Goal: Find contact information: Find contact information

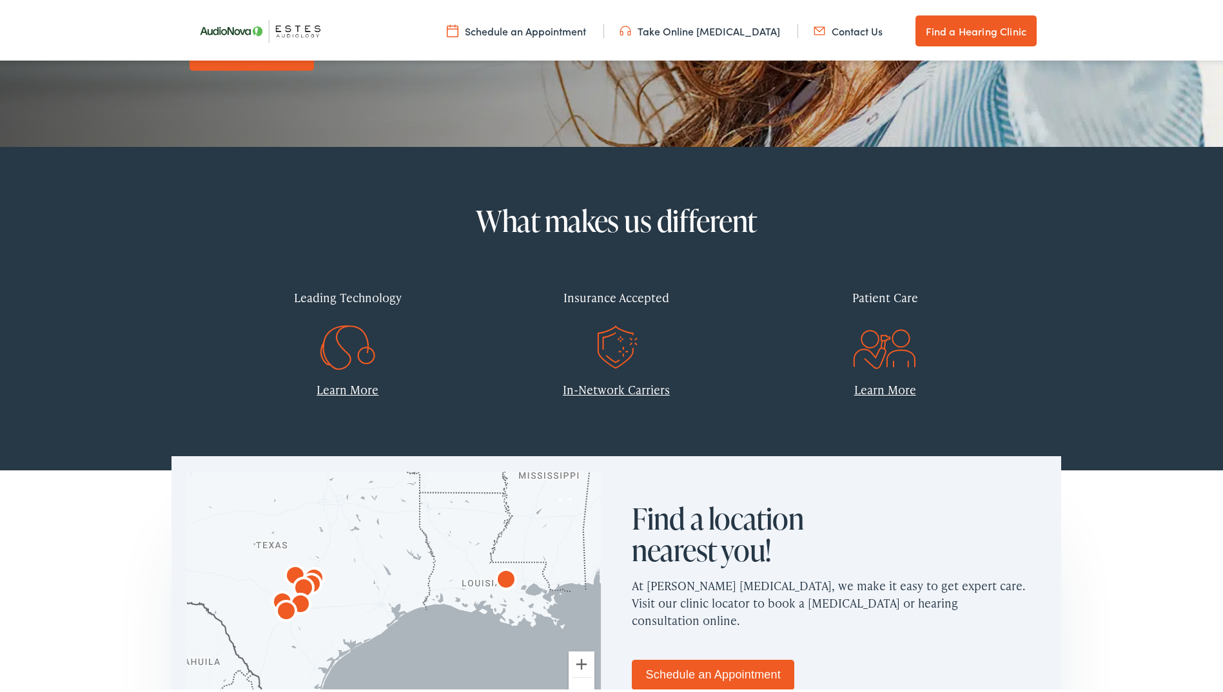
scroll to position [774, 0]
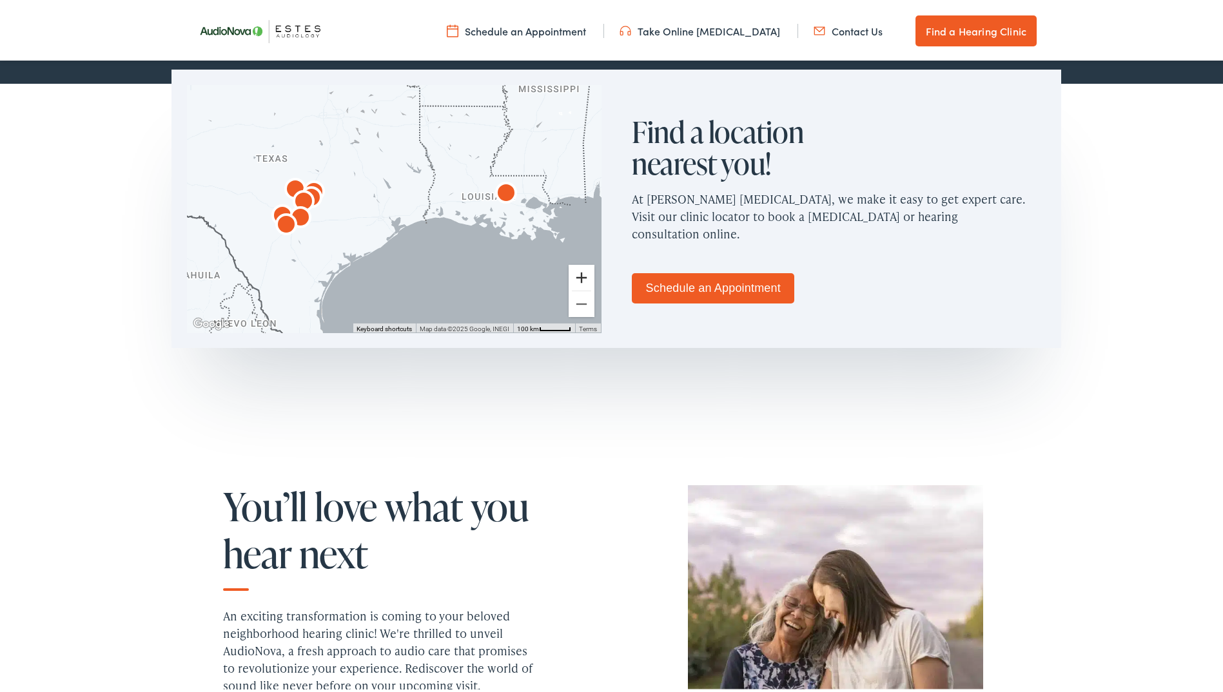
click at [585, 273] on button "Zoom in" at bounding box center [582, 275] width 26 height 26
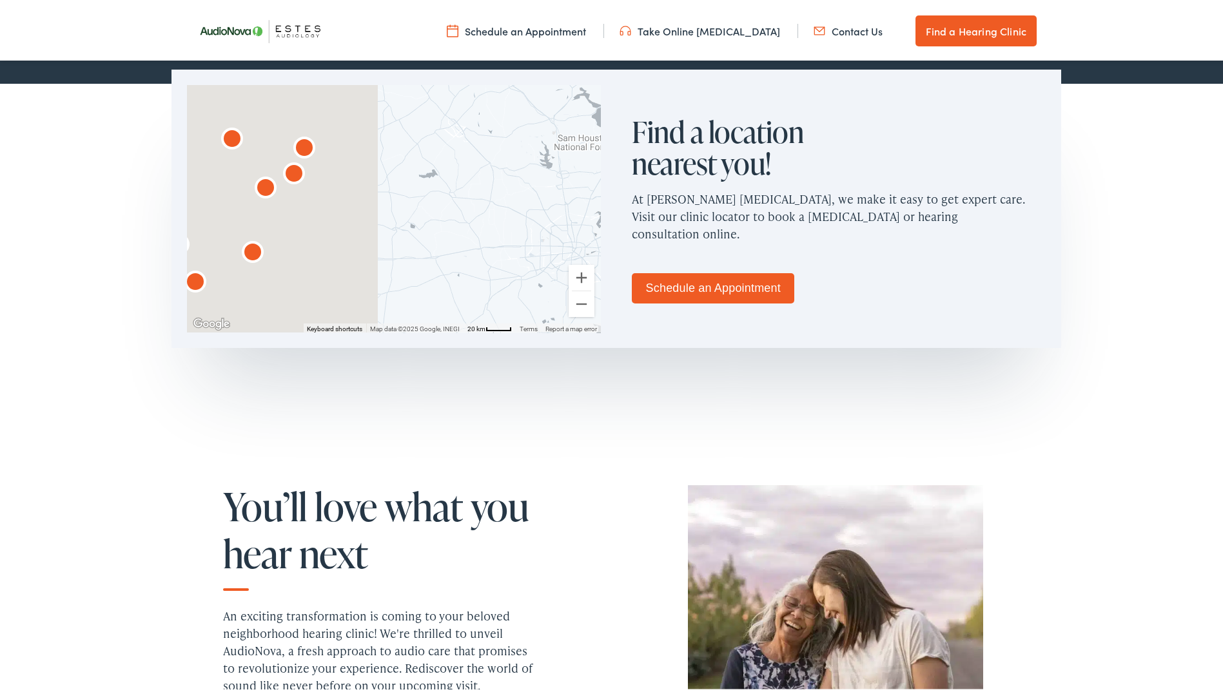
drag, startPoint x: 239, startPoint y: 206, endPoint x: 636, endPoint y: 216, distance: 396.6
click at [636, 216] on div "← Move left → Move right ↑ Move up ↓ Move down + Zoom in - Zoom out Home Jump l…" at bounding box center [616, 206] width 890 height 278
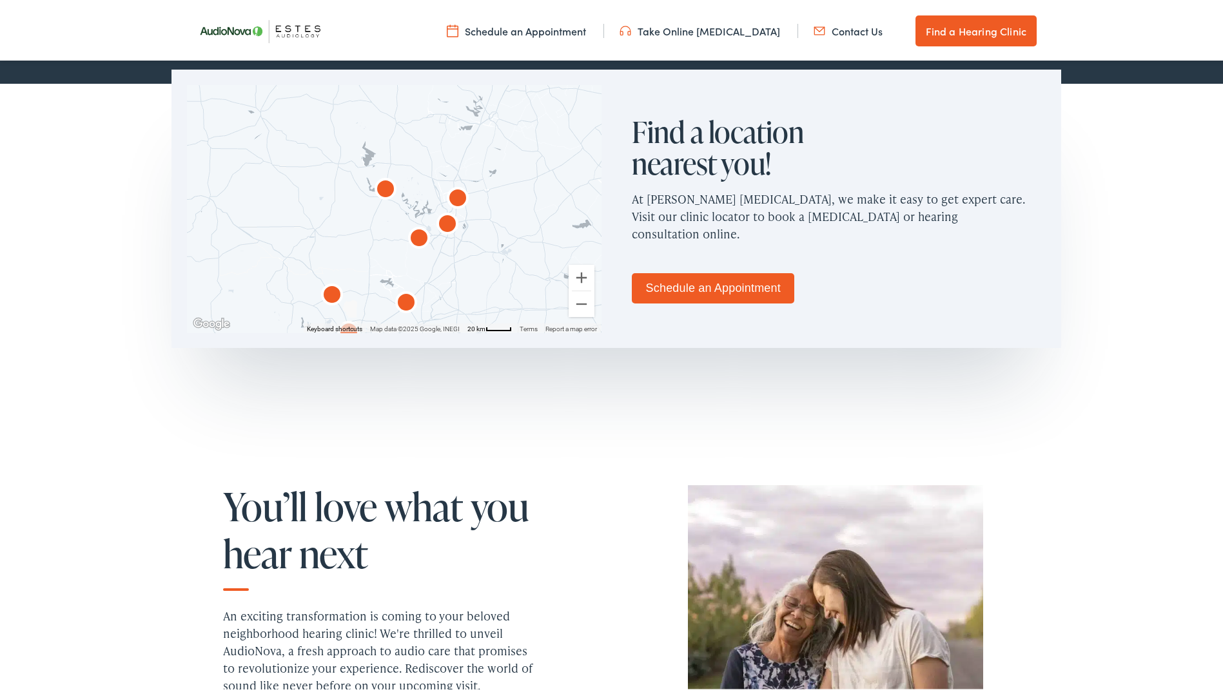
drag, startPoint x: 479, startPoint y: 201, endPoint x: 460, endPoint y: 246, distance: 48.2
click at [460, 246] on div at bounding box center [394, 207] width 414 height 248
click at [578, 273] on button "Zoom in" at bounding box center [582, 275] width 26 height 26
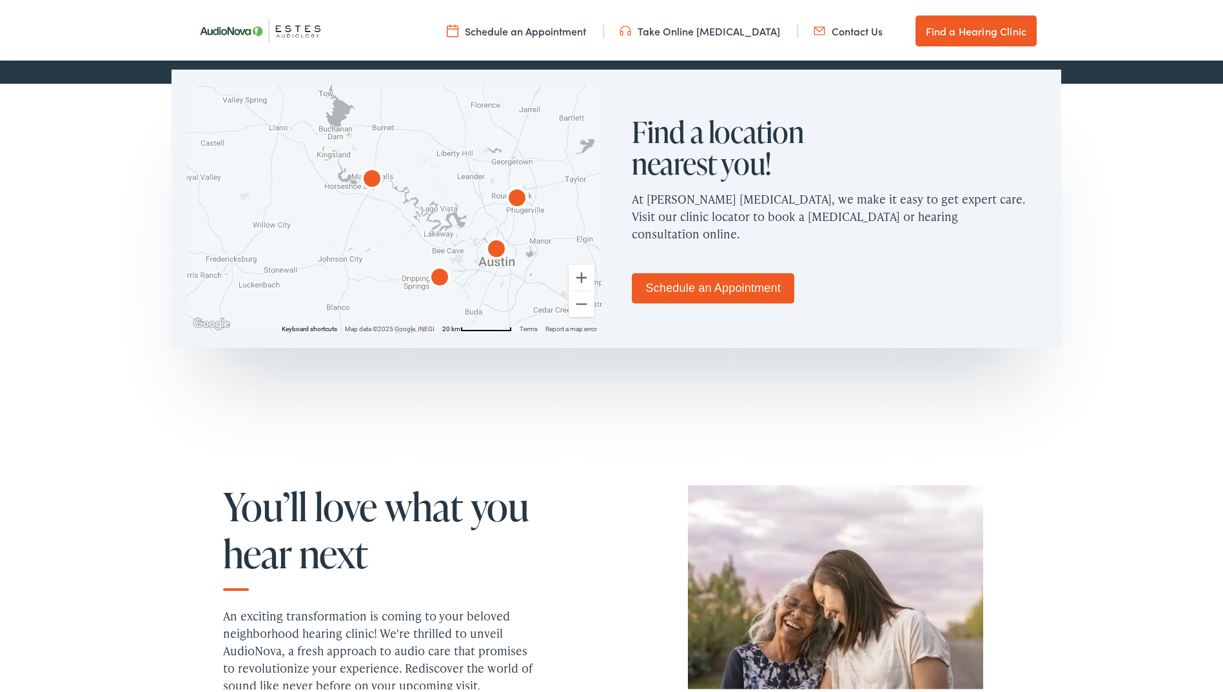
click at [495, 248] on img "AudioNova" at bounding box center [496, 248] width 31 height 31
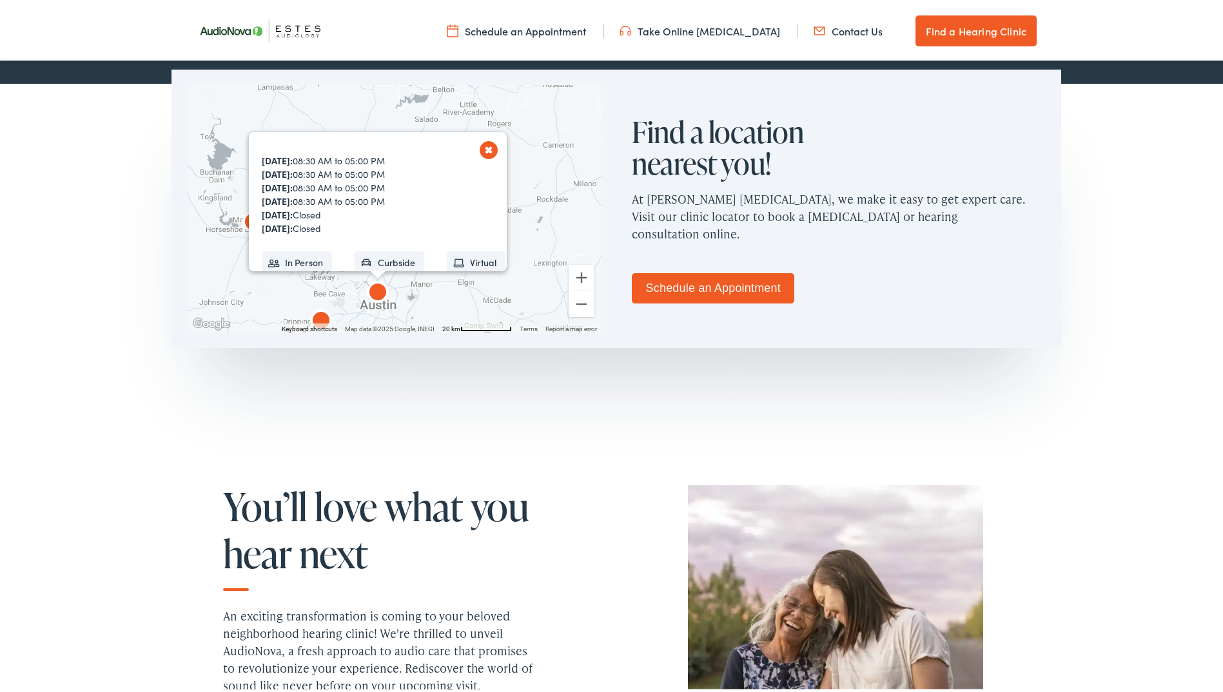
scroll to position [73, 0]
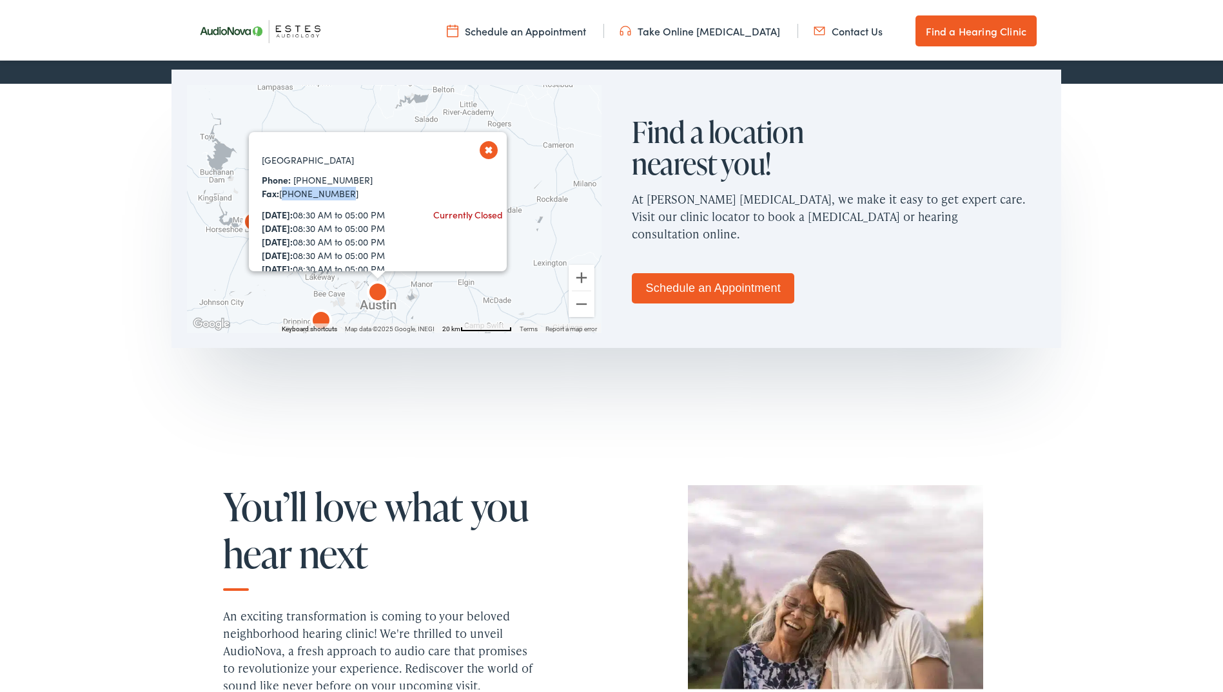
drag, startPoint x: 344, startPoint y: 195, endPoint x: 279, endPoint y: 191, distance: 65.3
click at [279, 191] on div "Fax: [PHONE_NUMBER]" at bounding box center [335, 191] width 146 height 14
copy div "[PHONE_NUMBER]"
